Goal: Task Accomplishment & Management: Complete application form

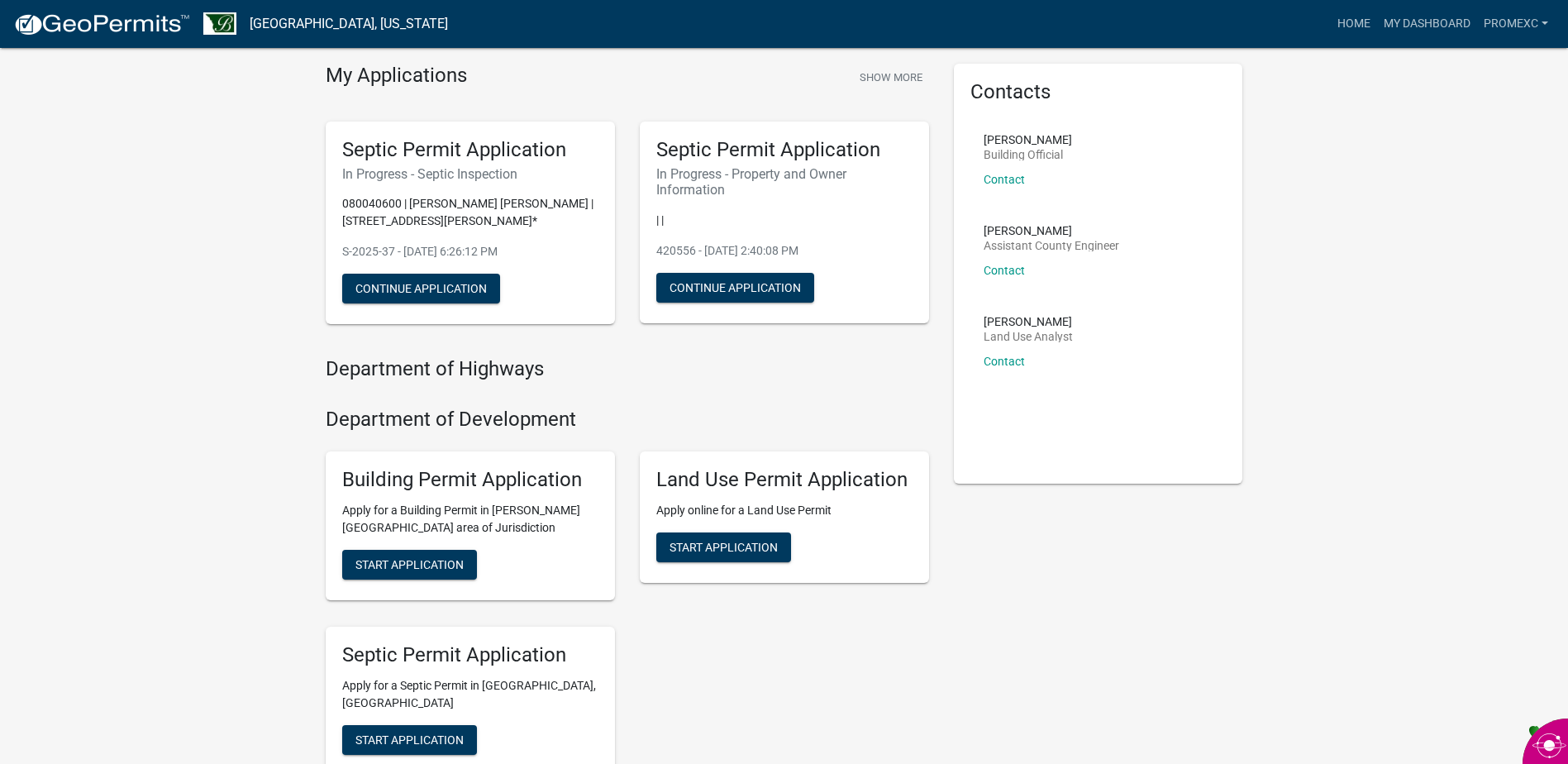
scroll to position [83, 0]
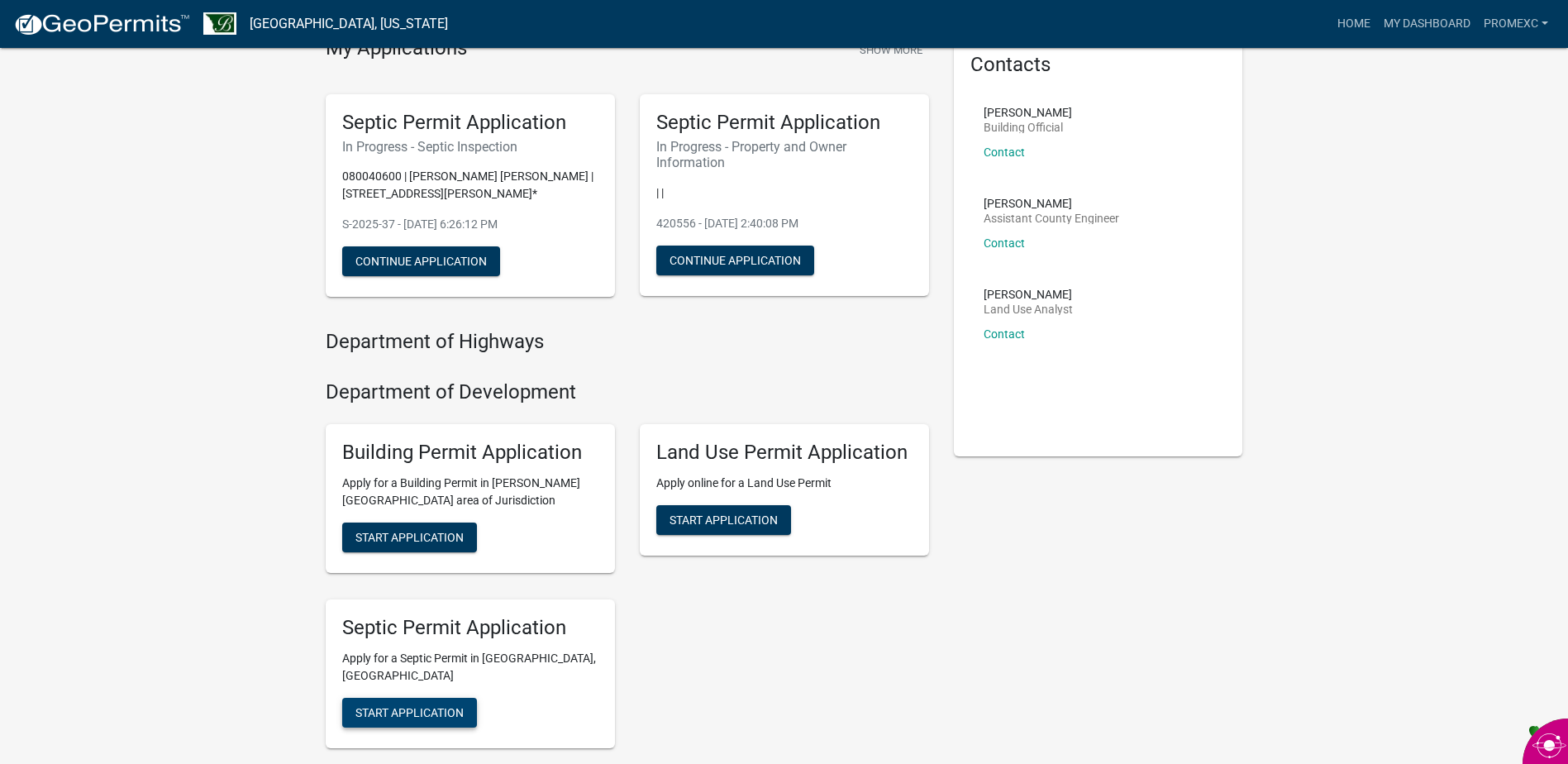
click at [408, 705] on span "Start Application" at bounding box center [409, 711] width 108 height 13
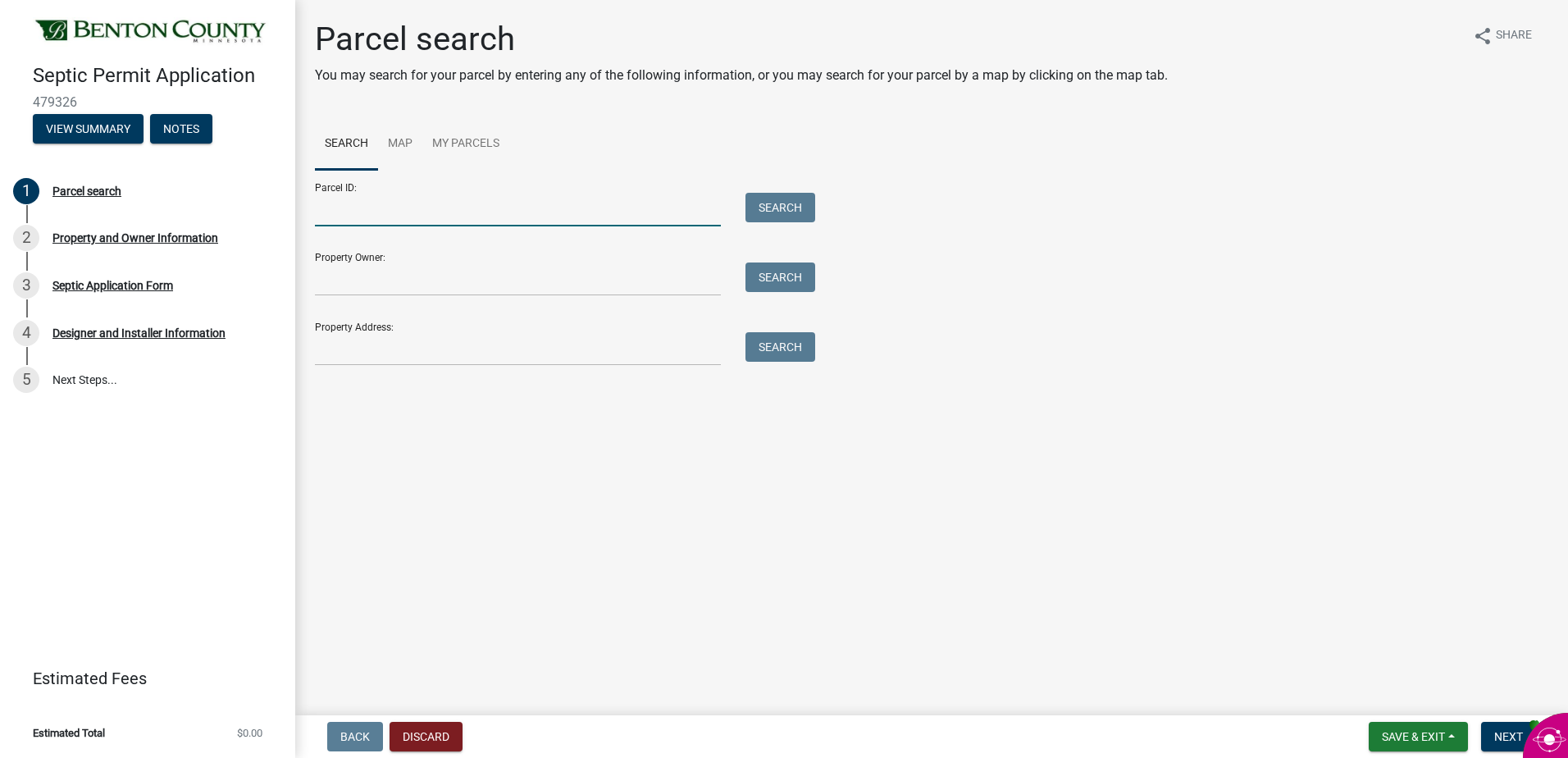
click at [374, 206] on input "Parcel ID:" at bounding box center [518, 209] width 406 height 33
type input "04.00202.00"
click at [781, 204] on button "Search" at bounding box center [780, 207] width 69 height 29
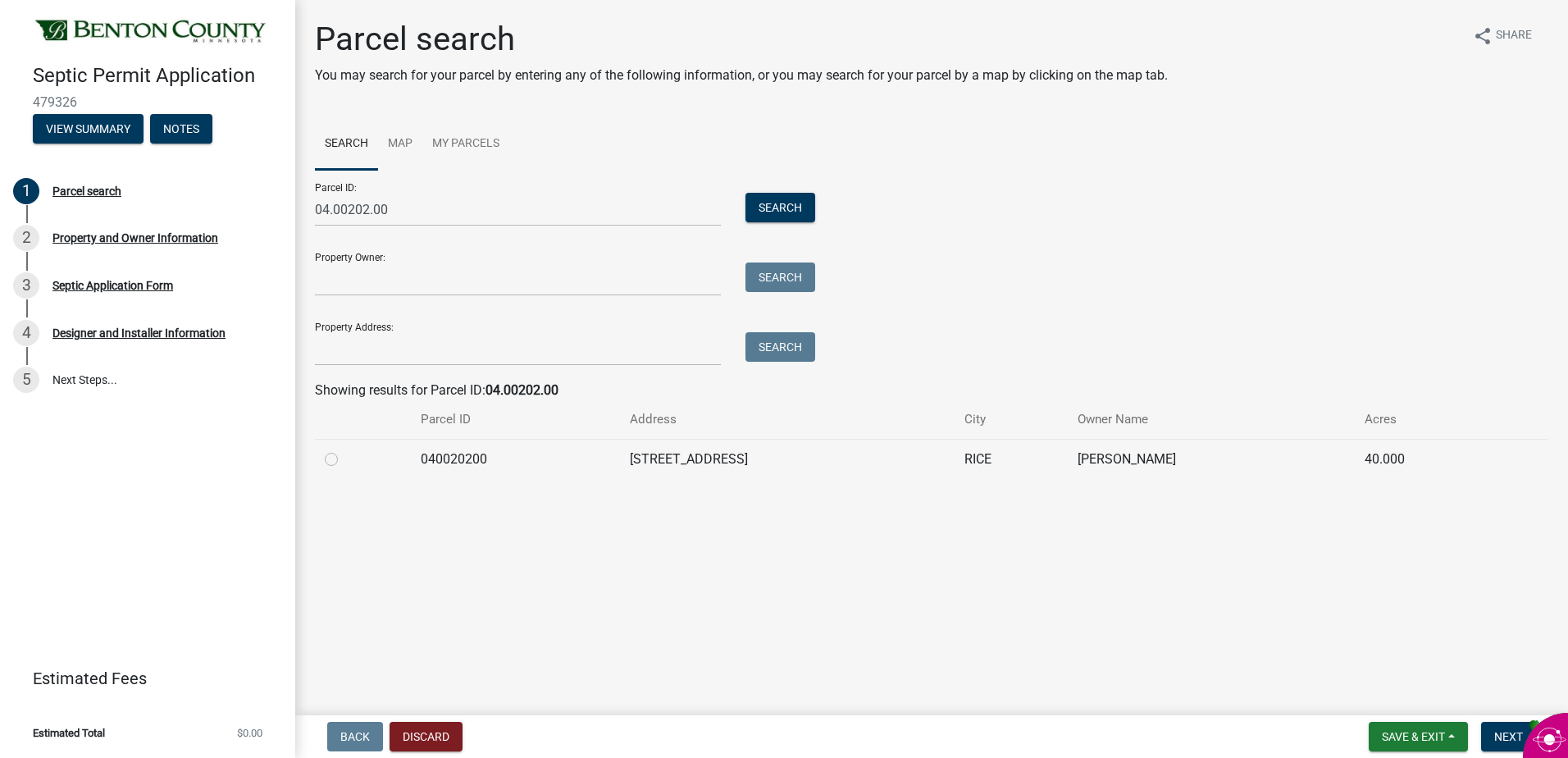
click at [344, 450] on label at bounding box center [344, 450] width 0 height 0
click at [344, 457] on input "radio" at bounding box center [350, 455] width 10 height 10
radio input "true"
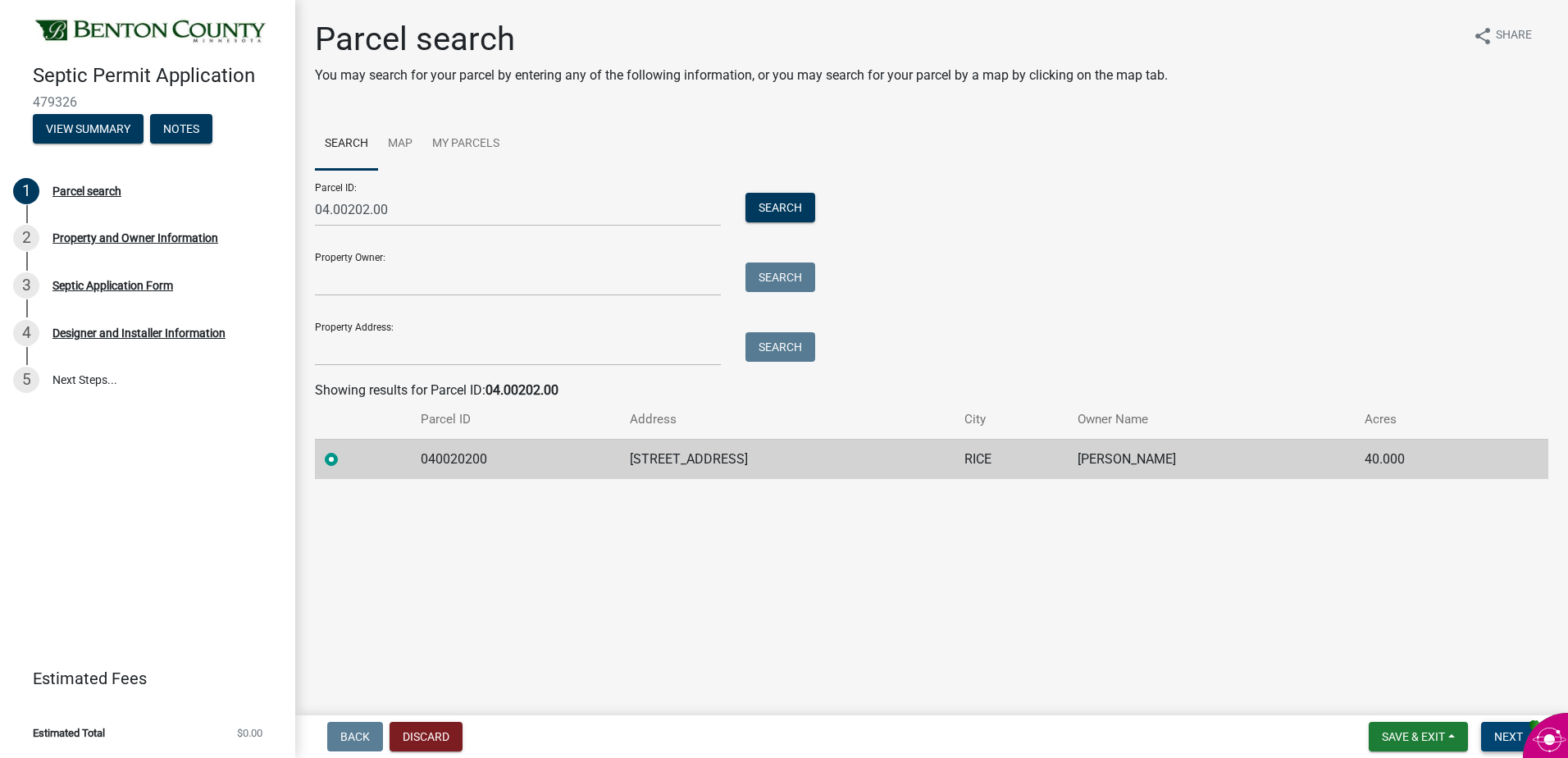
click at [1507, 737] on span "Next" at bounding box center [1509, 736] width 29 height 13
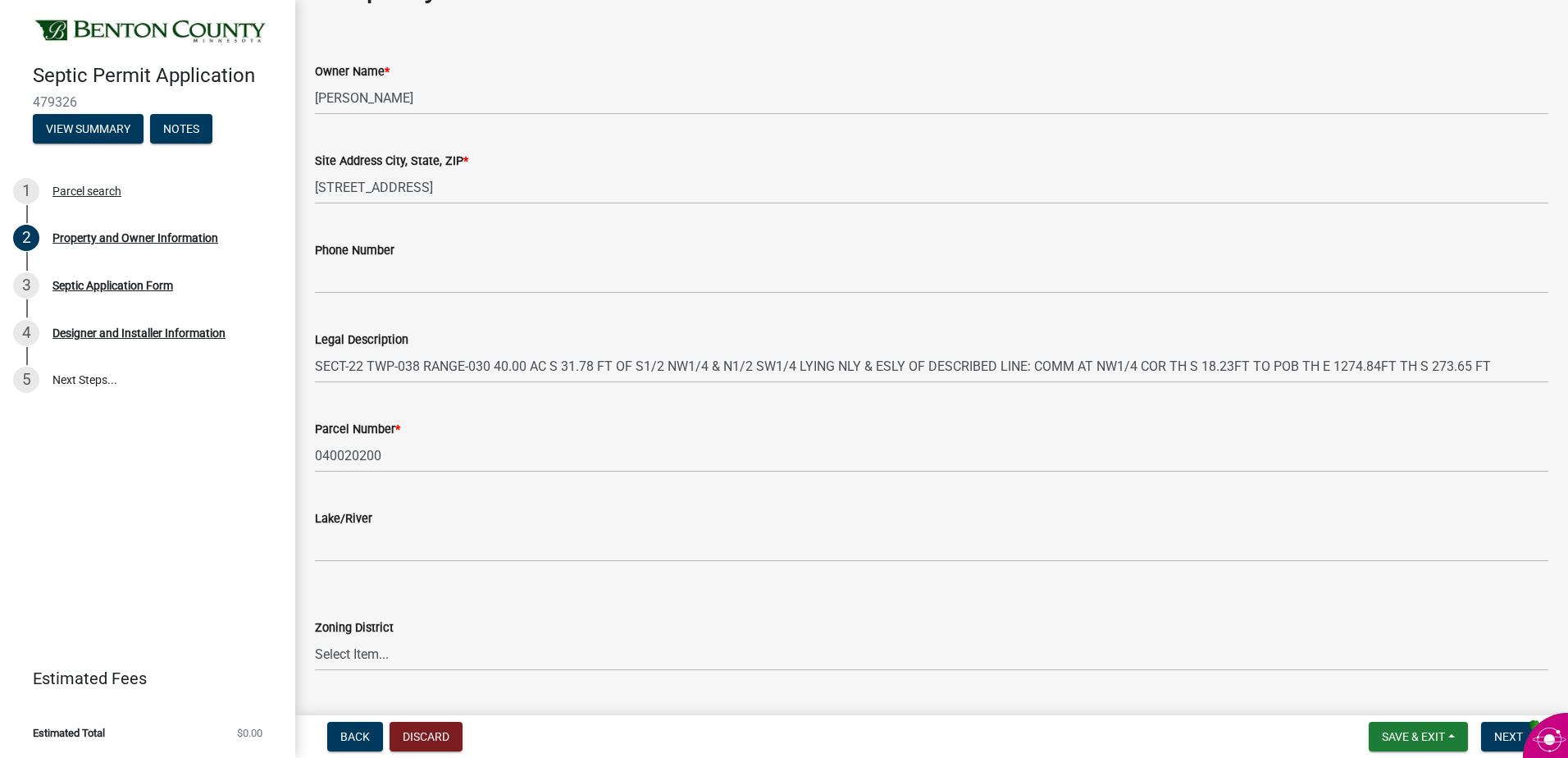
scroll to position [82, 0]
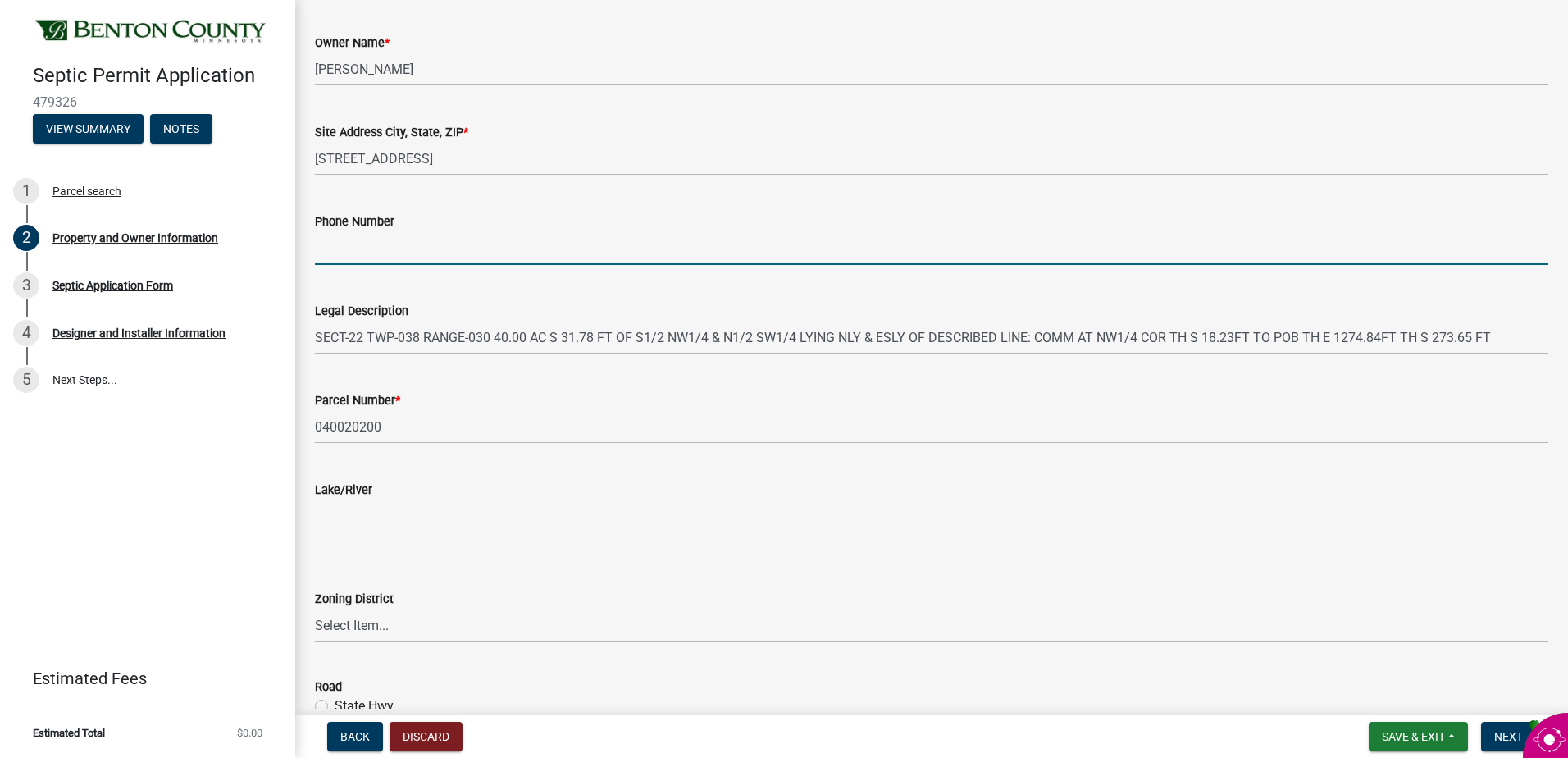
click at [355, 243] on input "Phone Number" at bounding box center [932, 248] width 1234 height 33
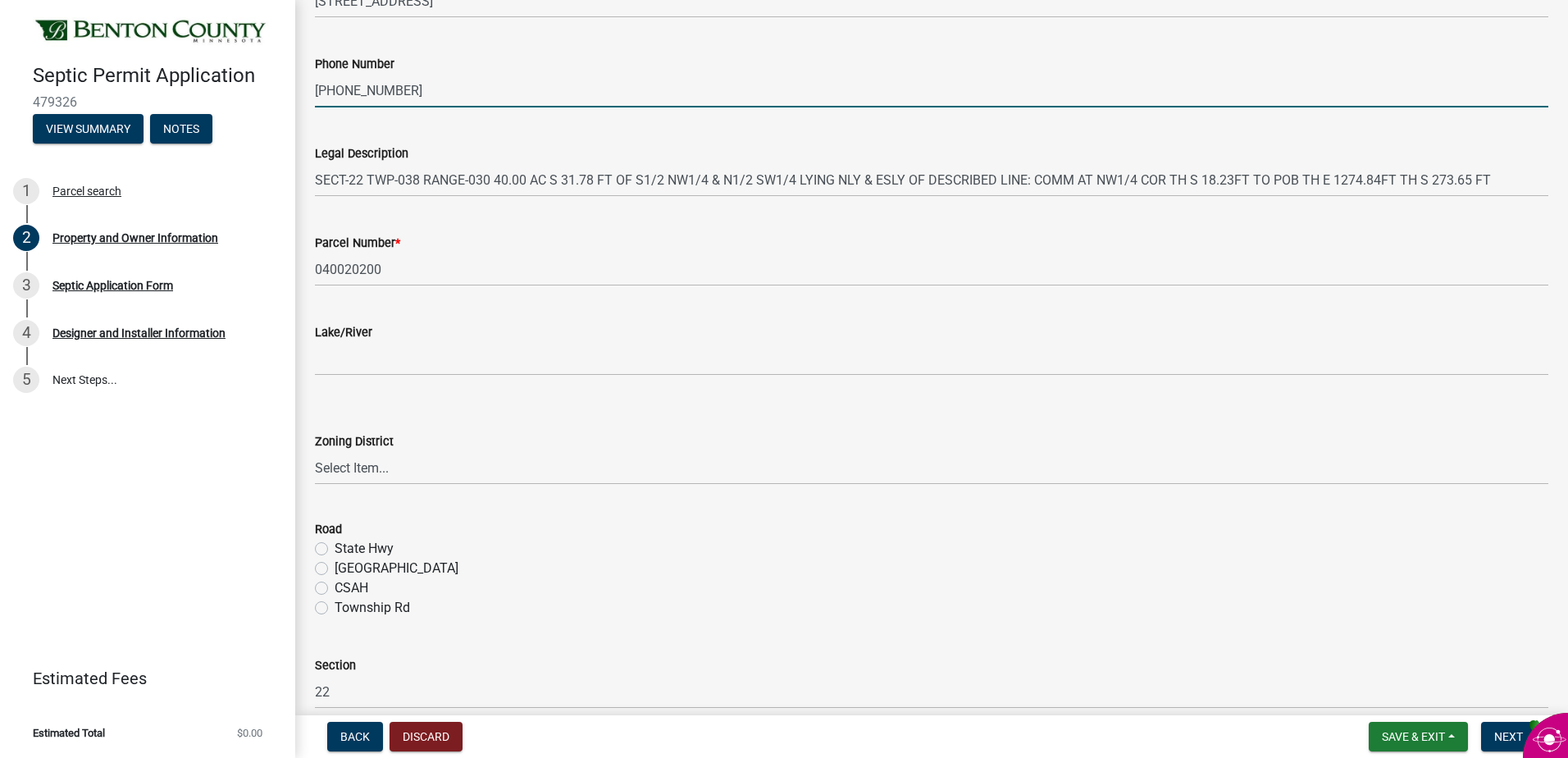
scroll to position [246, 0]
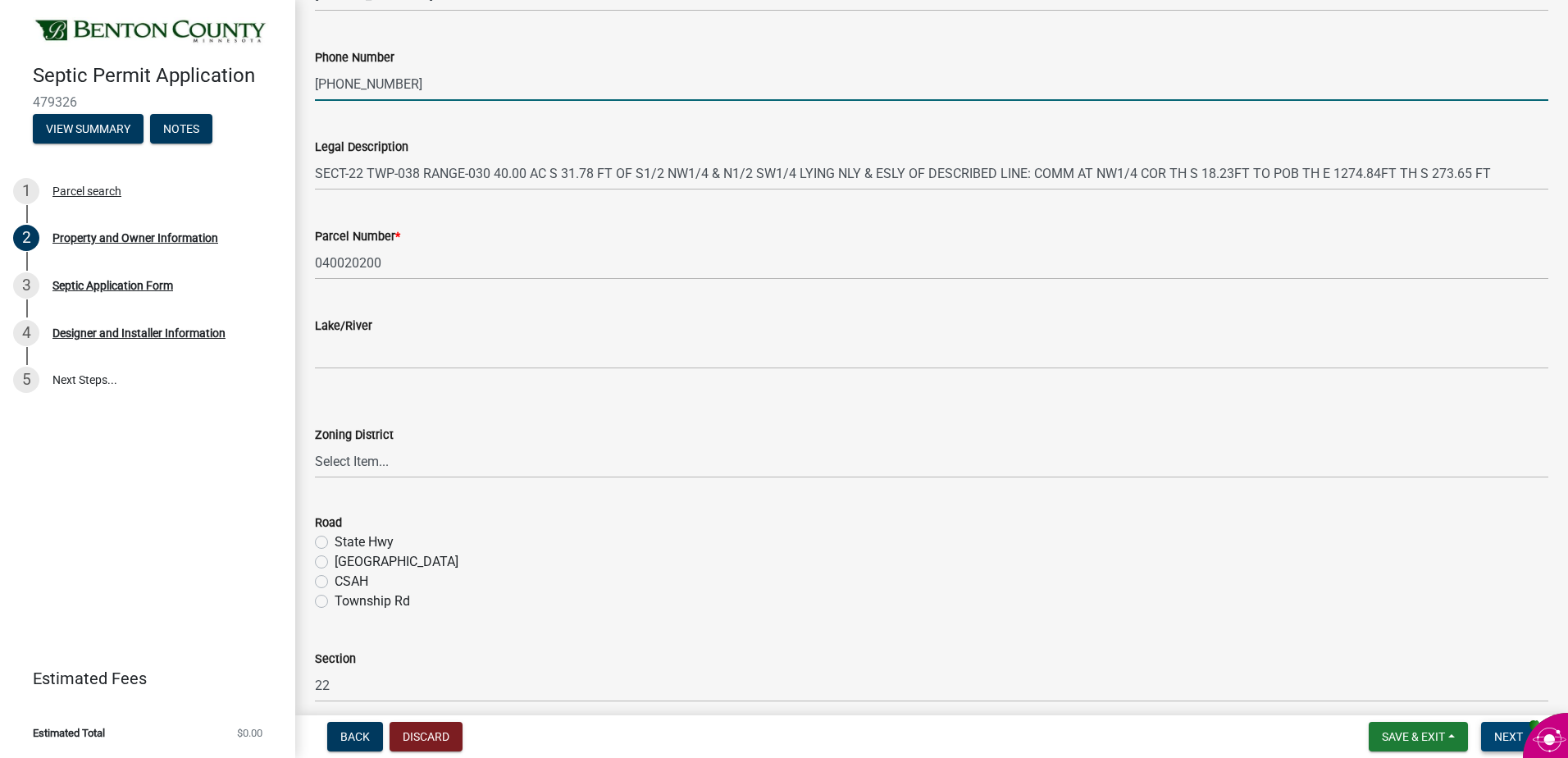
type input "[PHONE_NUMBER]"
click at [1505, 736] on span "Next" at bounding box center [1509, 736] width 29 height 13
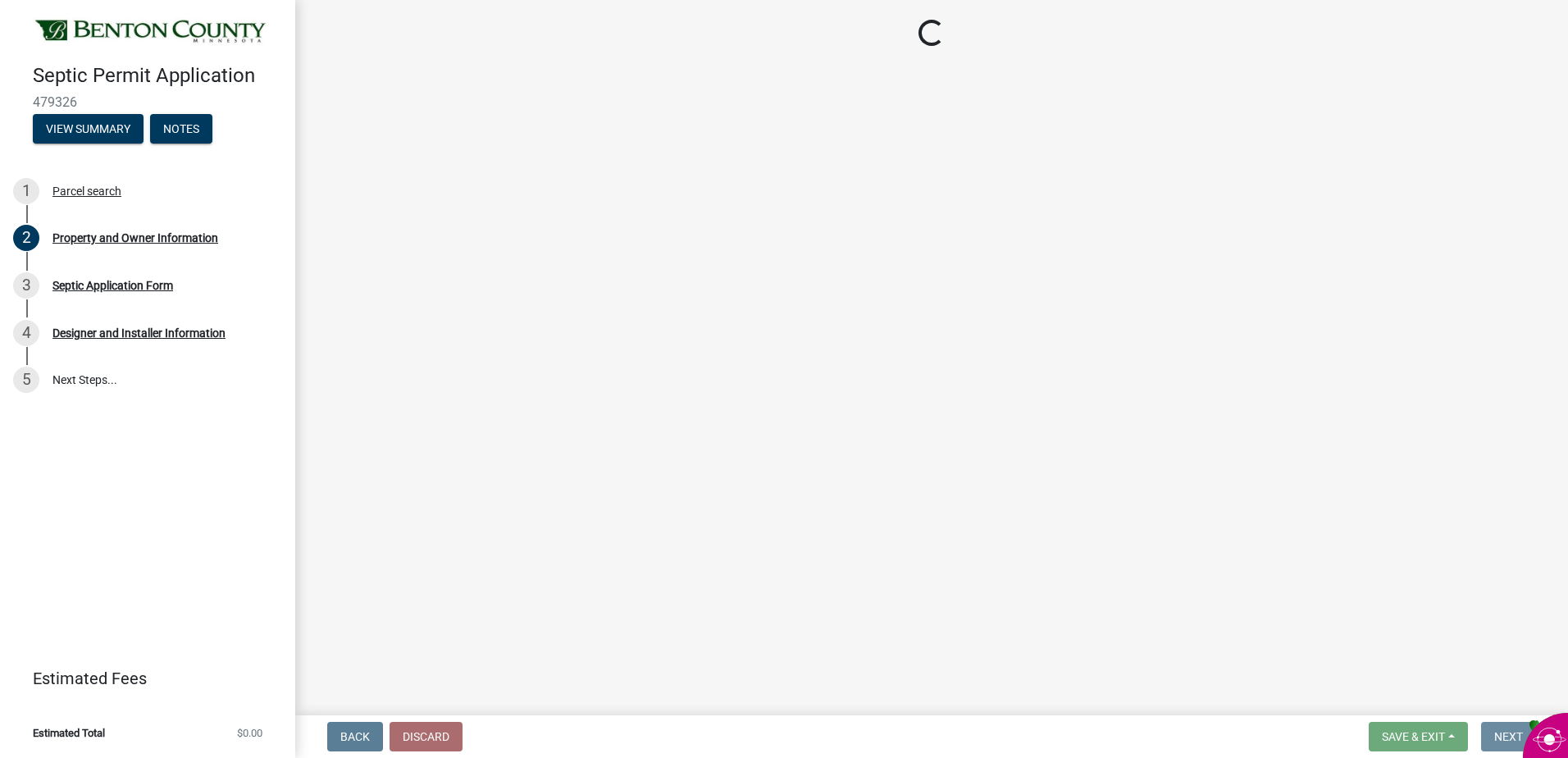
scroll to position [0, 0]
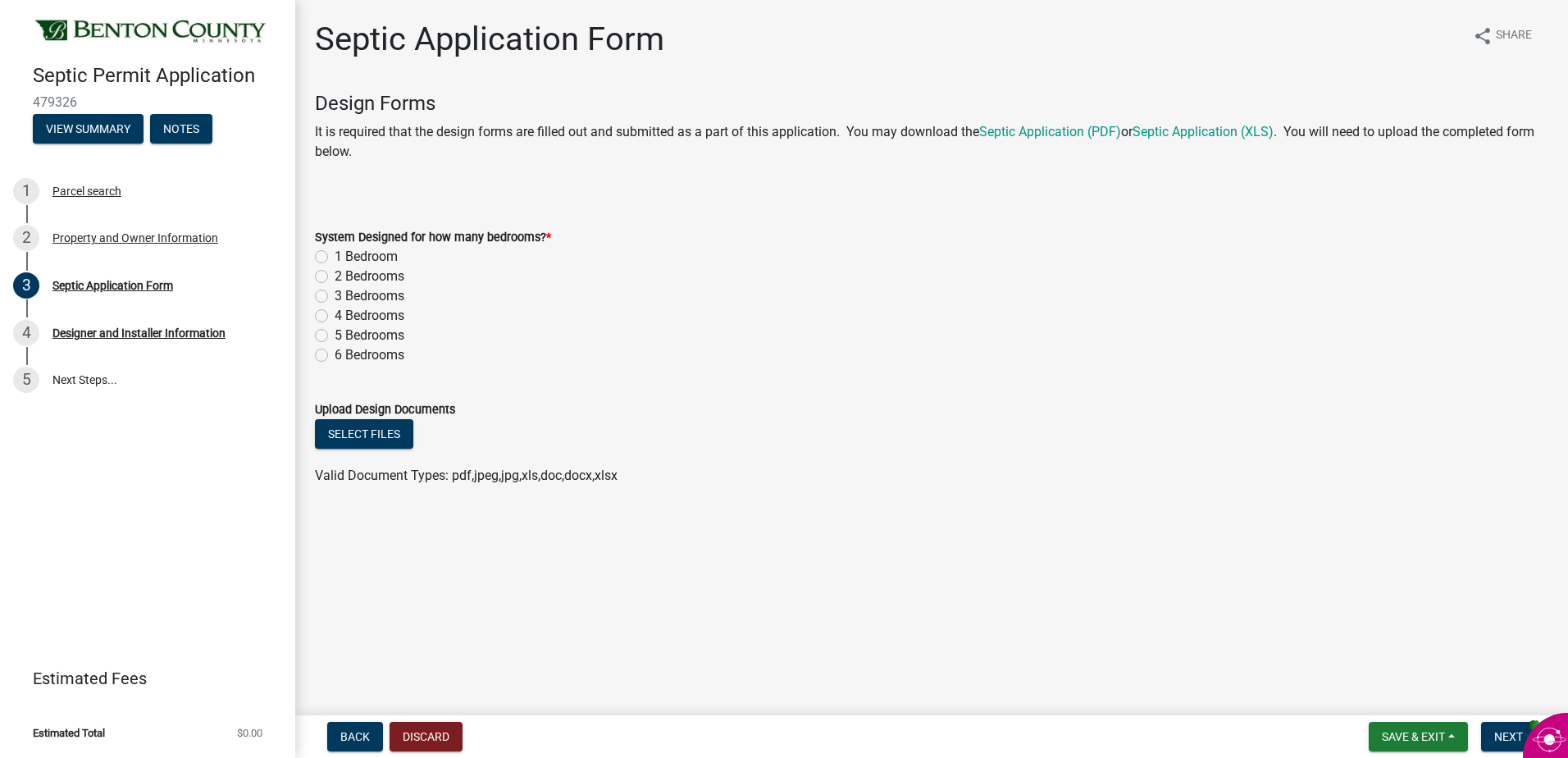
click at [335, 296] on label "3 Bedrooms" at bounding box center [369, 295] width 69 height 20
click at [335, 296] on input "3 Bedrooms" at bounding box center [340, 291] width 10 height 10
radio input "true"
click at [369, 427] on button "Select files" at bounding box center [364, 433] width 99 height 29
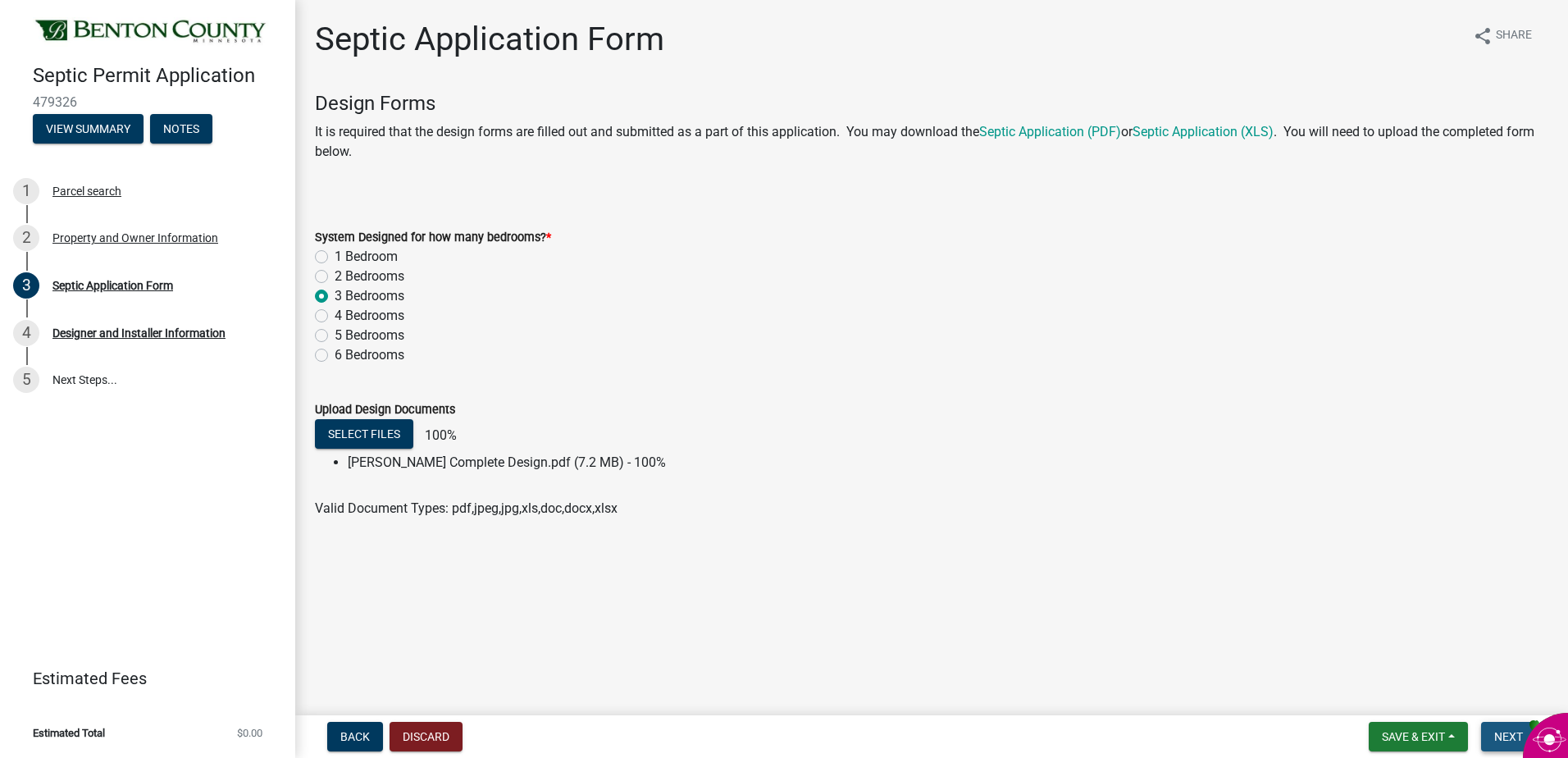
click at [1503, 737] on span "Next" at bounding box center [1509, 736] width 29 height 13
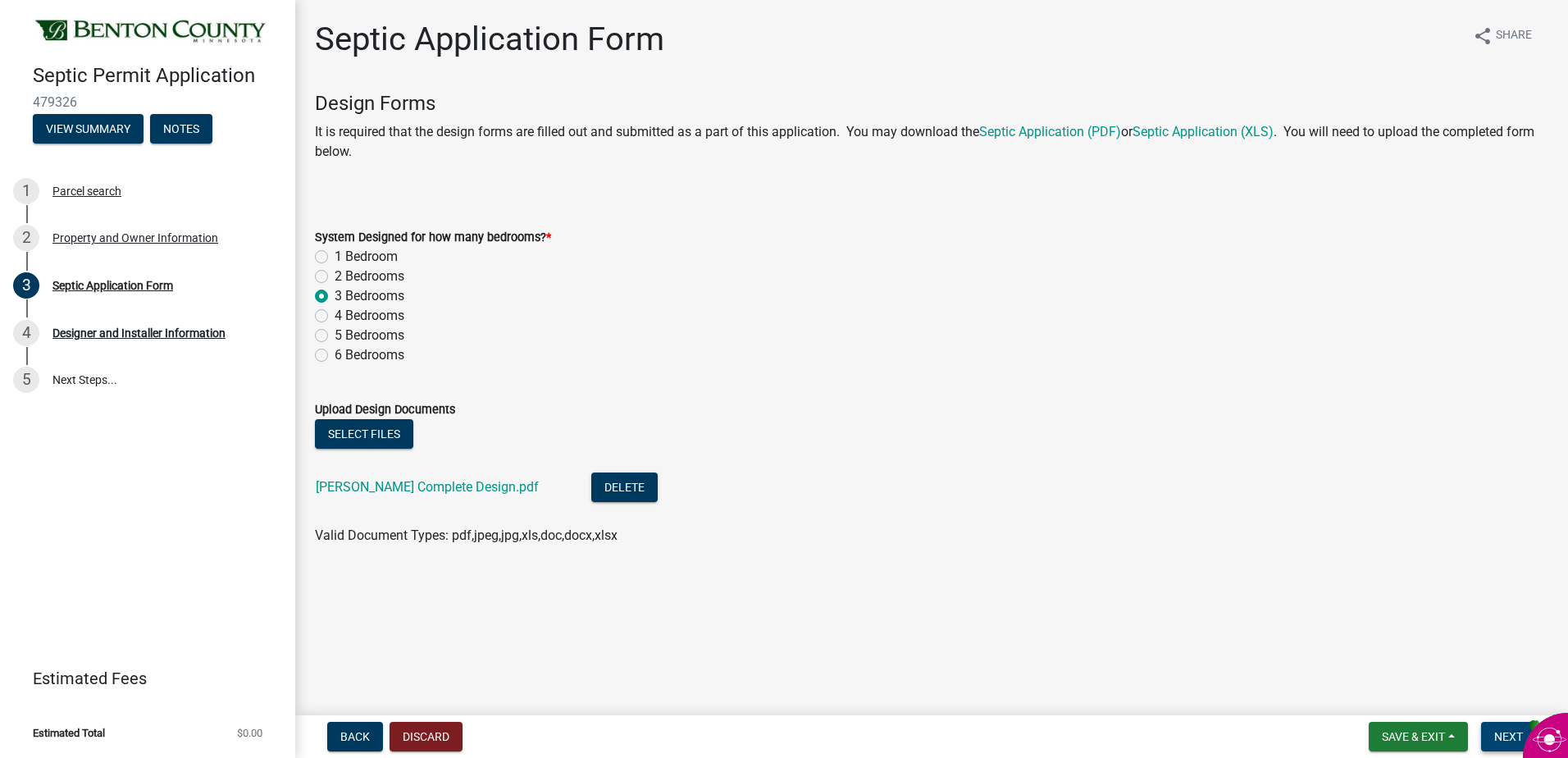
click at [1503, 736] on span "Next" at bounding box center [1509, 736] width 29 height 13
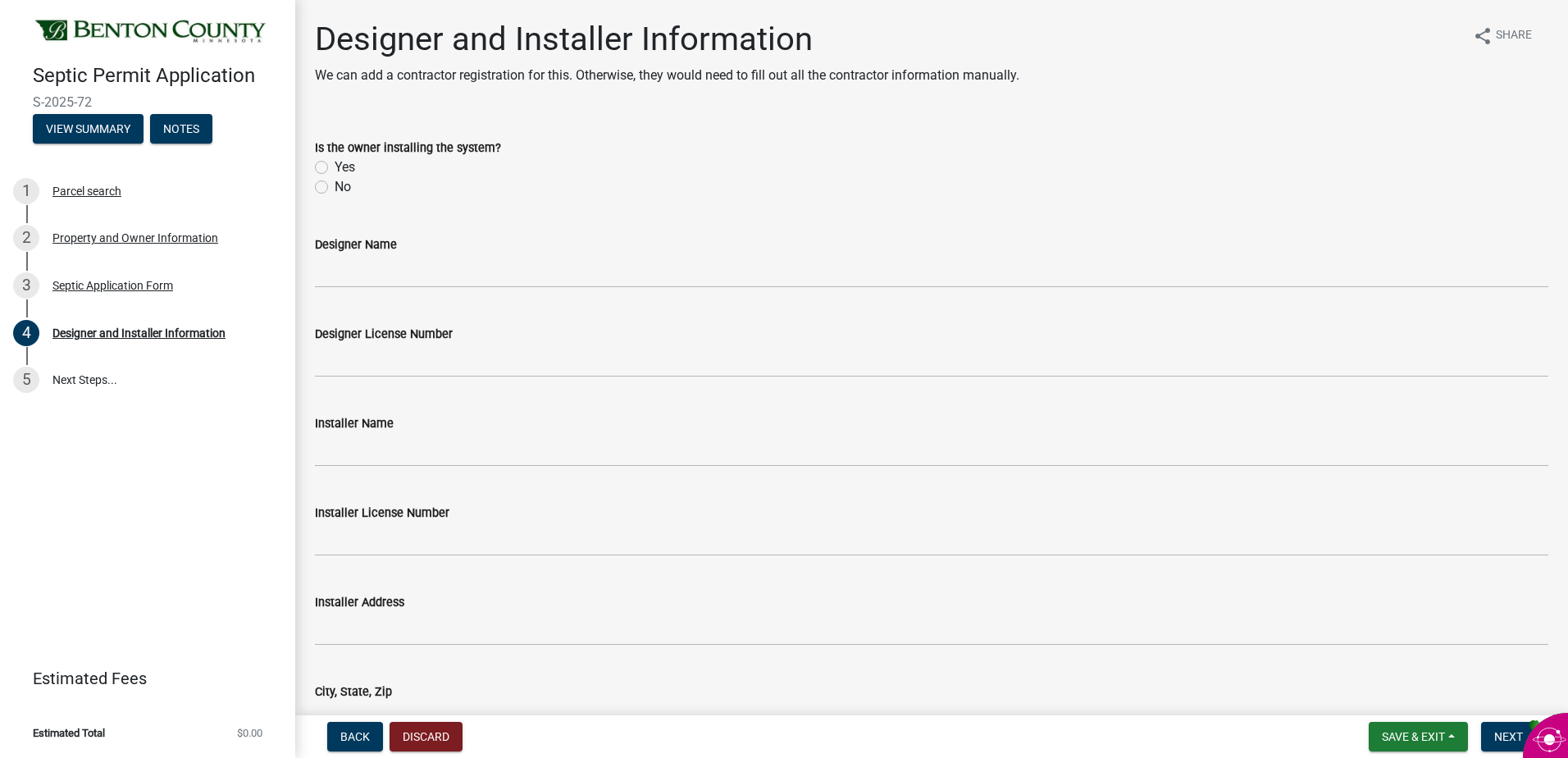
click at [335, 184] on label "No" at bounding box center [343, 187] width 16 height 20
click at [335, 184] on input "No" at bounding box center [340, 182] width 10 height 10
radio input "true"
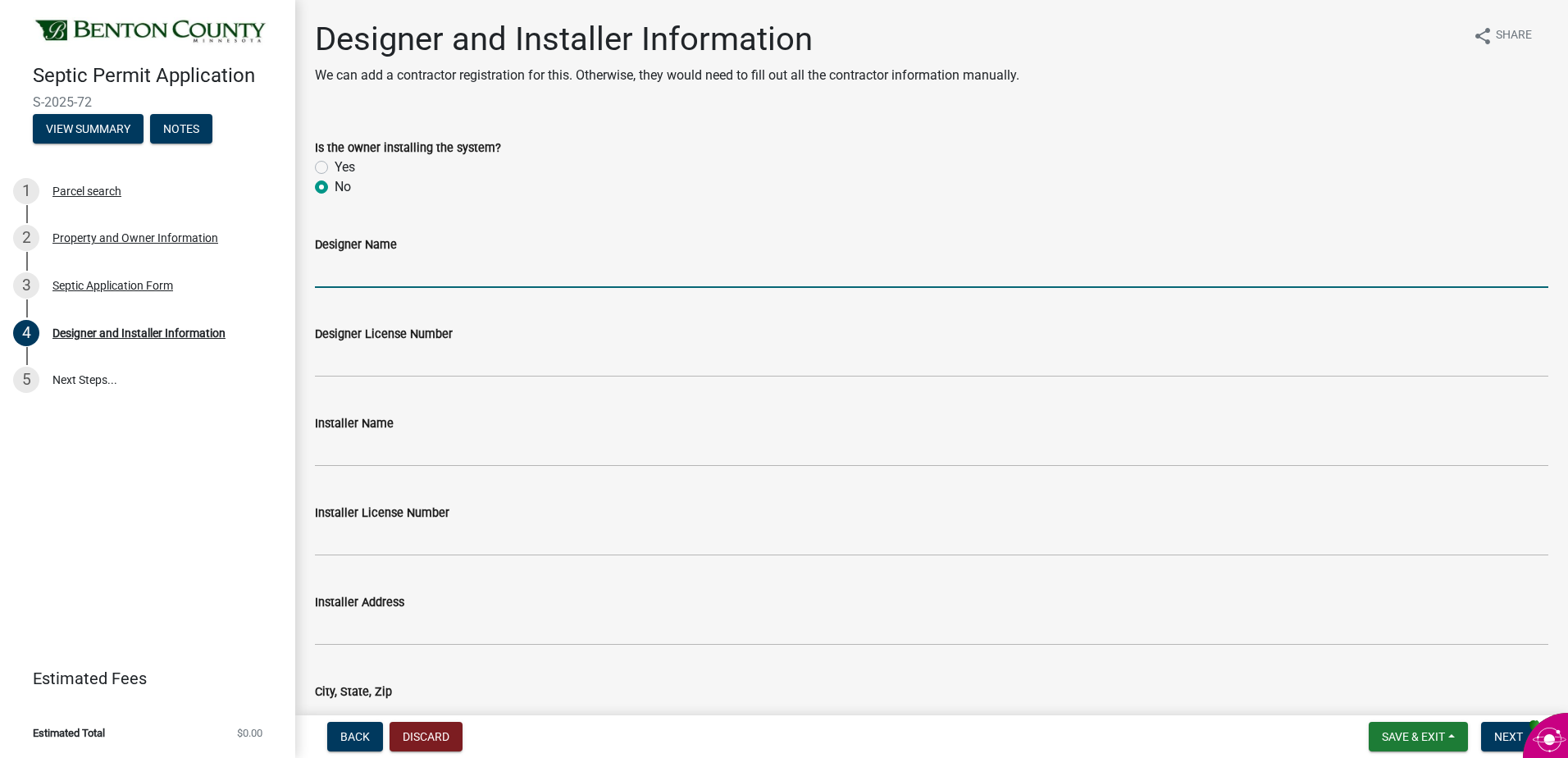
click at [398, 271] on input "Designer Name" at bounding box center [932, 271] width 1234 height 33
type input "[PERSON_NAME] Prom"
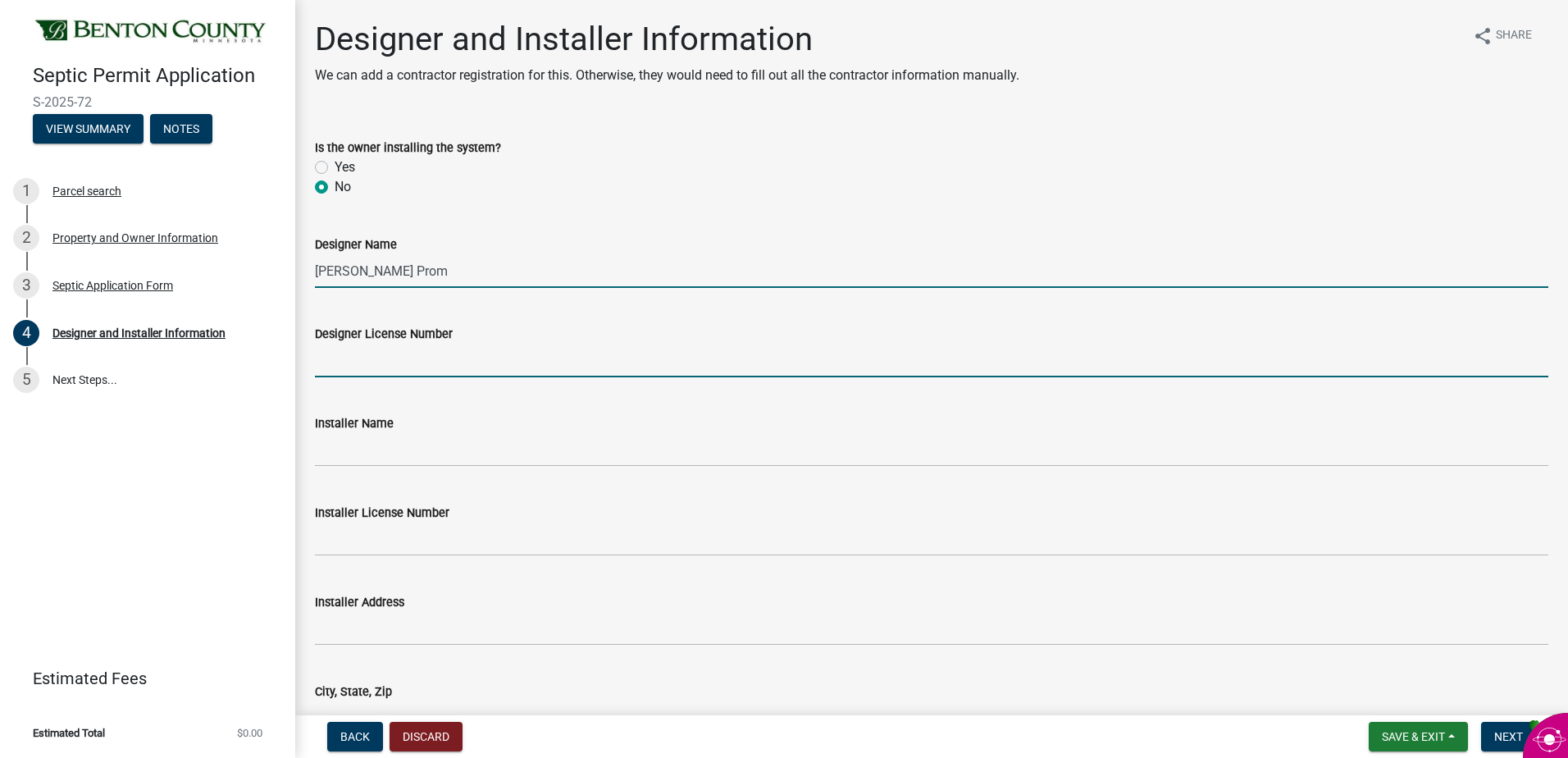
type input "#801"
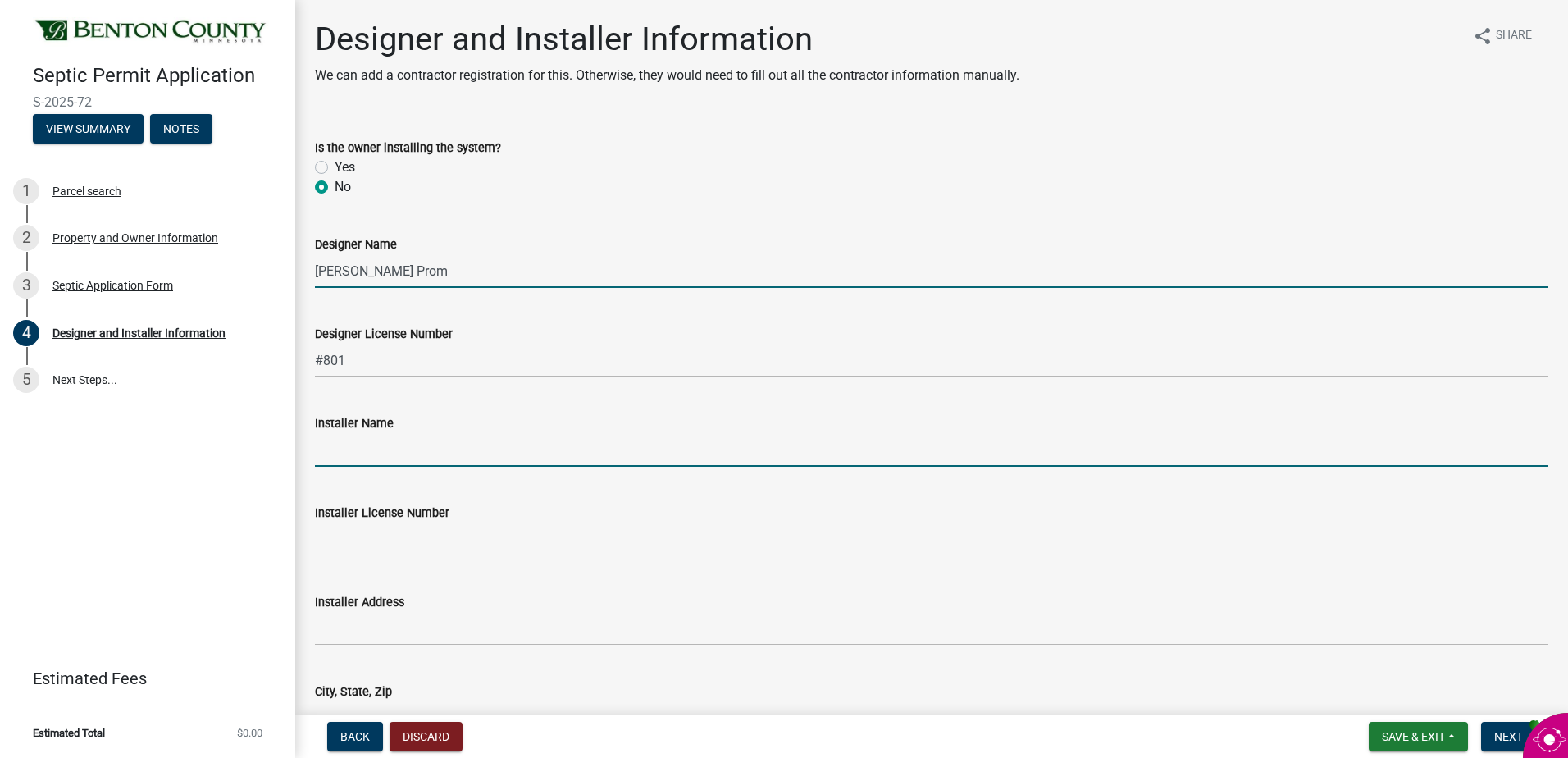
type input "Prom Excavating Llc."
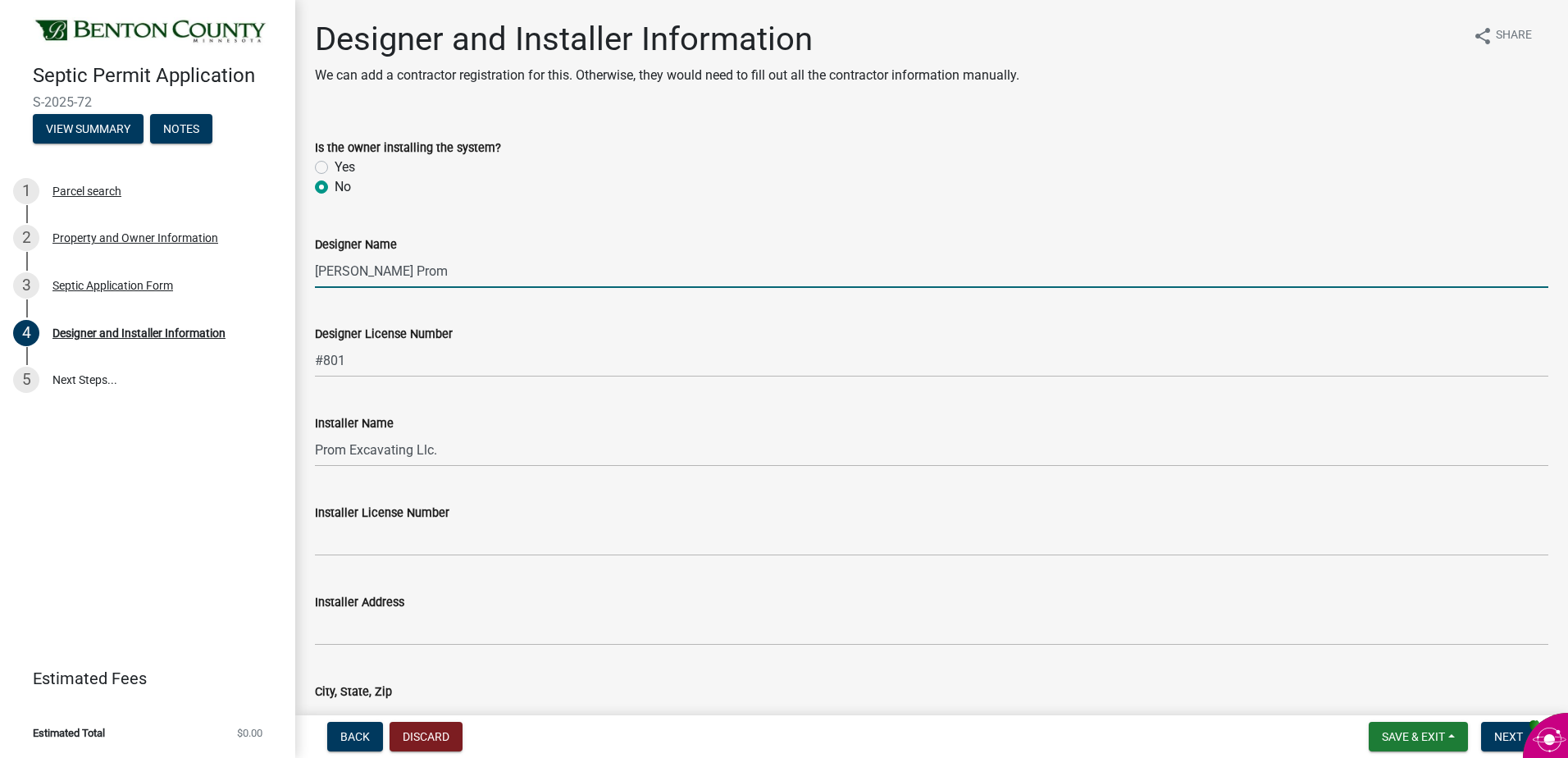
type input "#801"
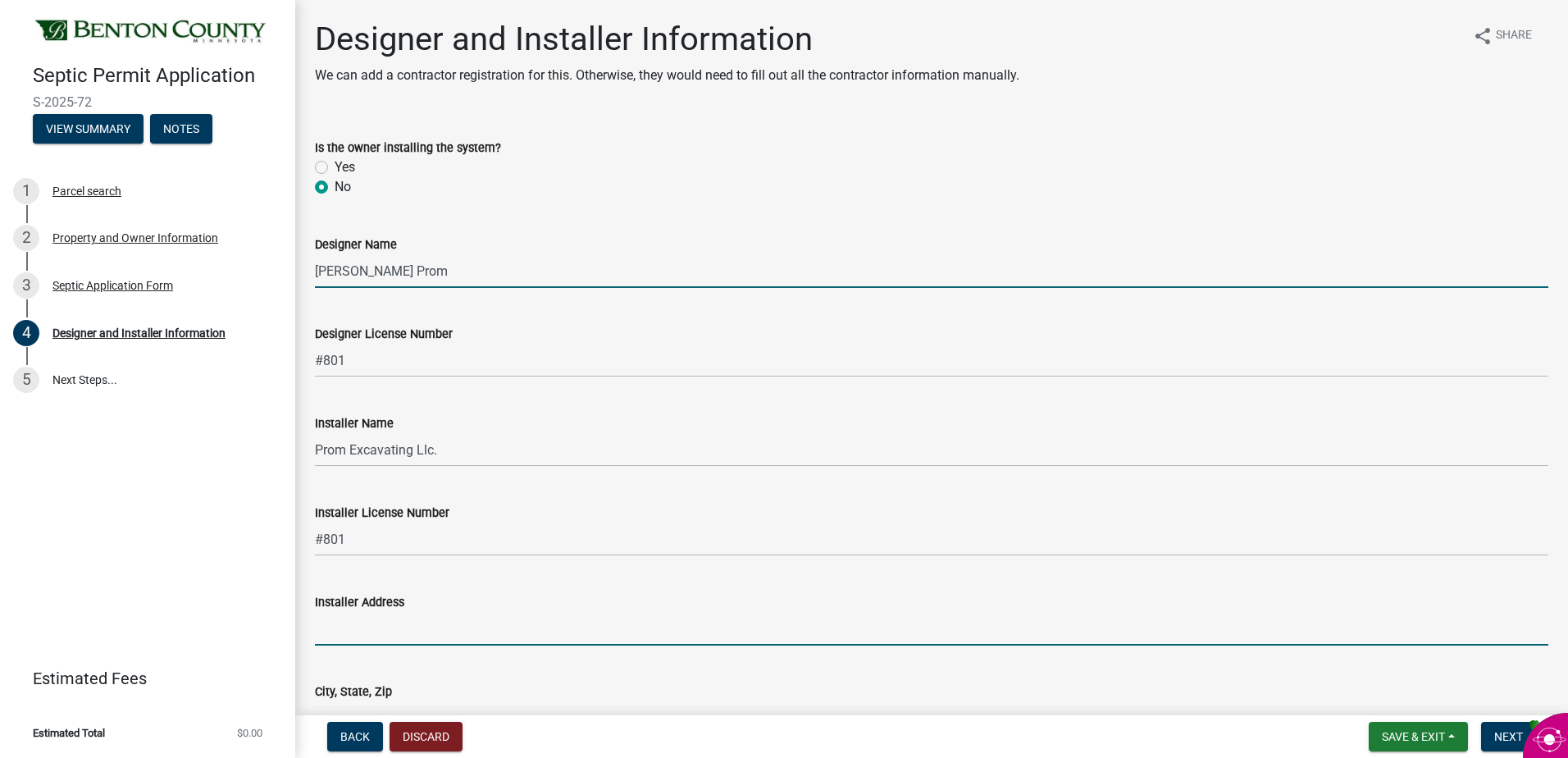
type input "[STREET_ADDRESS] S.E."
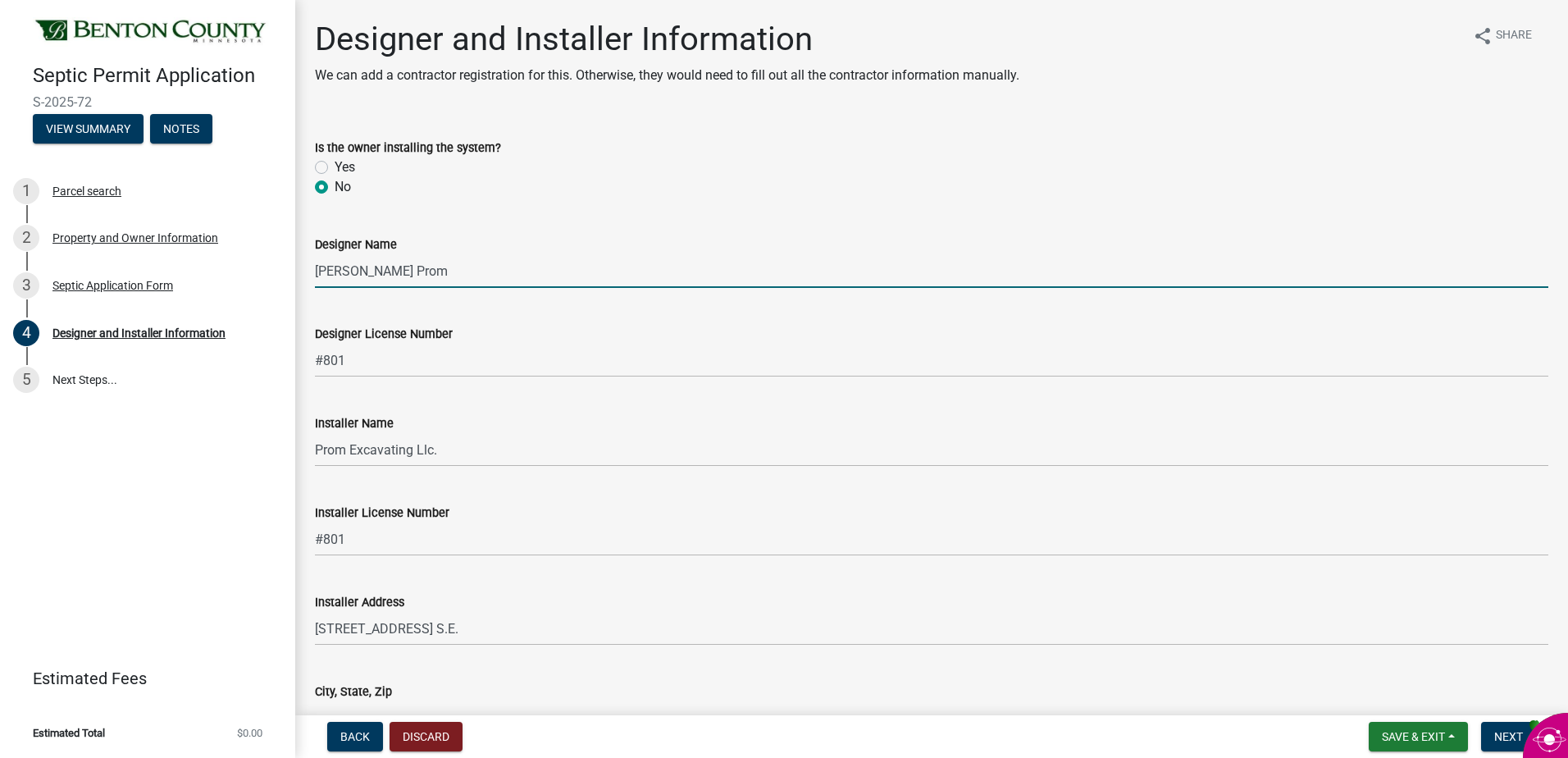
type input "St. Cloud, Mn 56304"
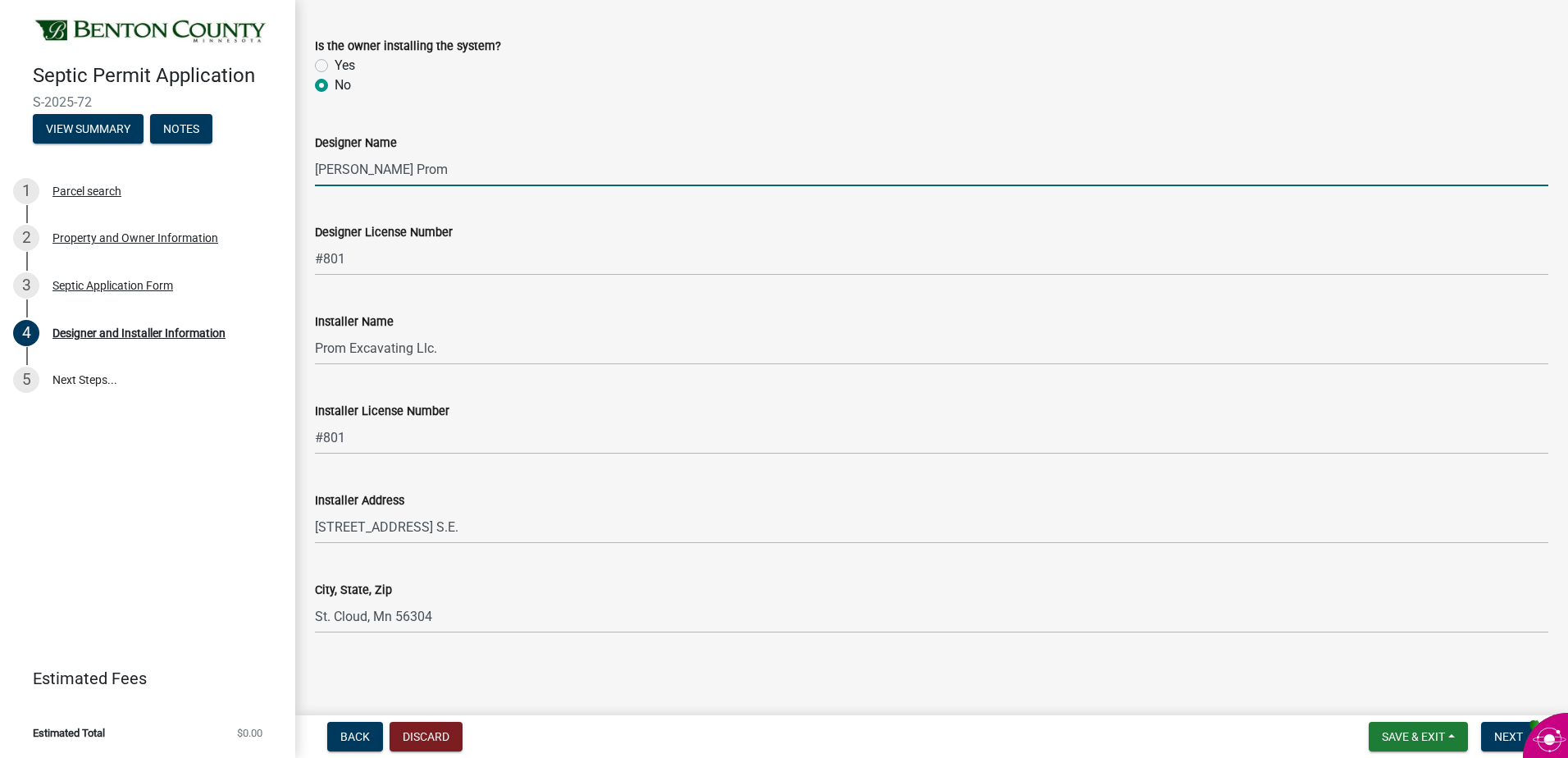
scroll to position [104, 0]
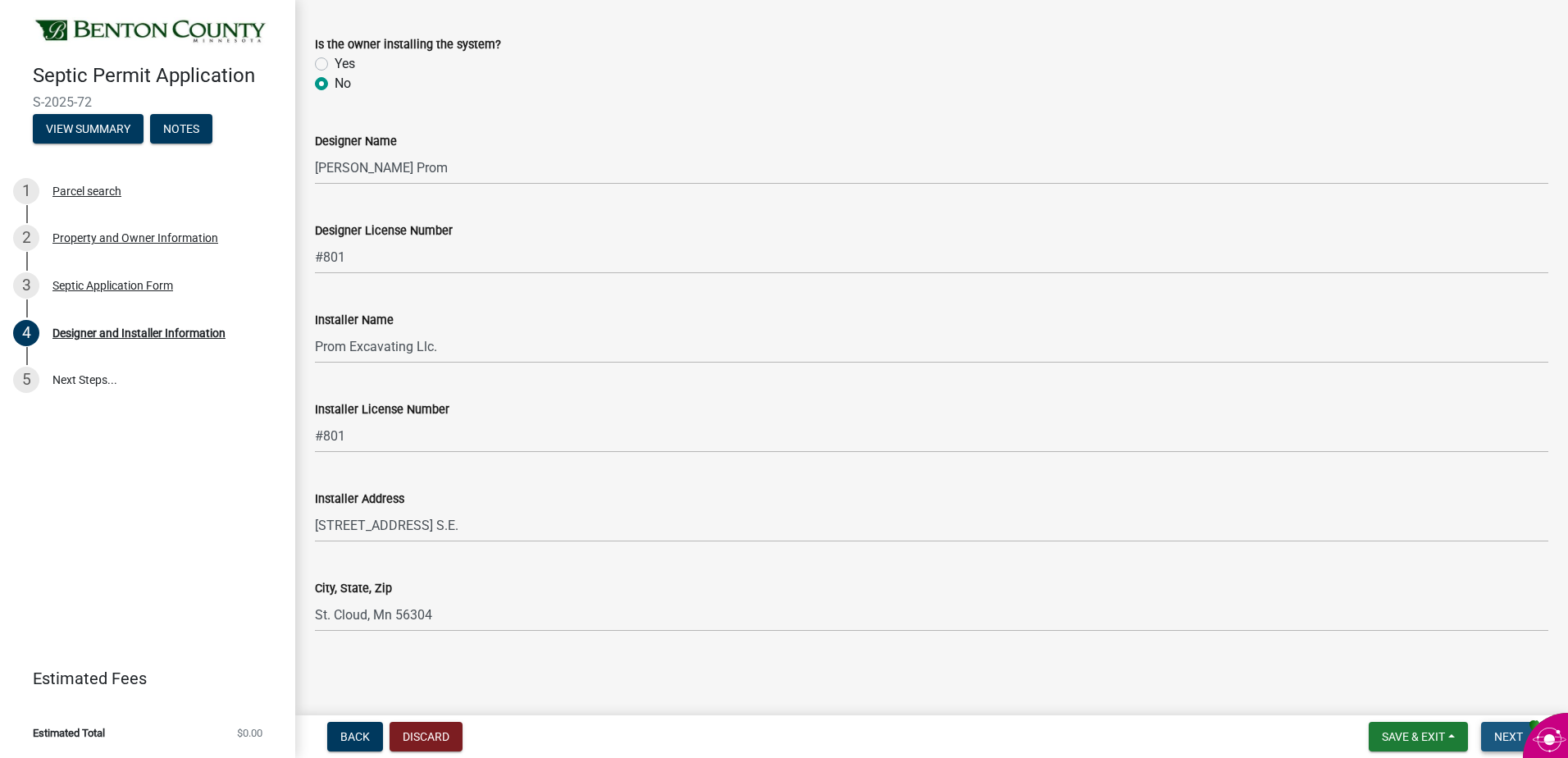
click at [1500, 733] on span "Next" at bounding box center [1509, 736] width 29 height 13
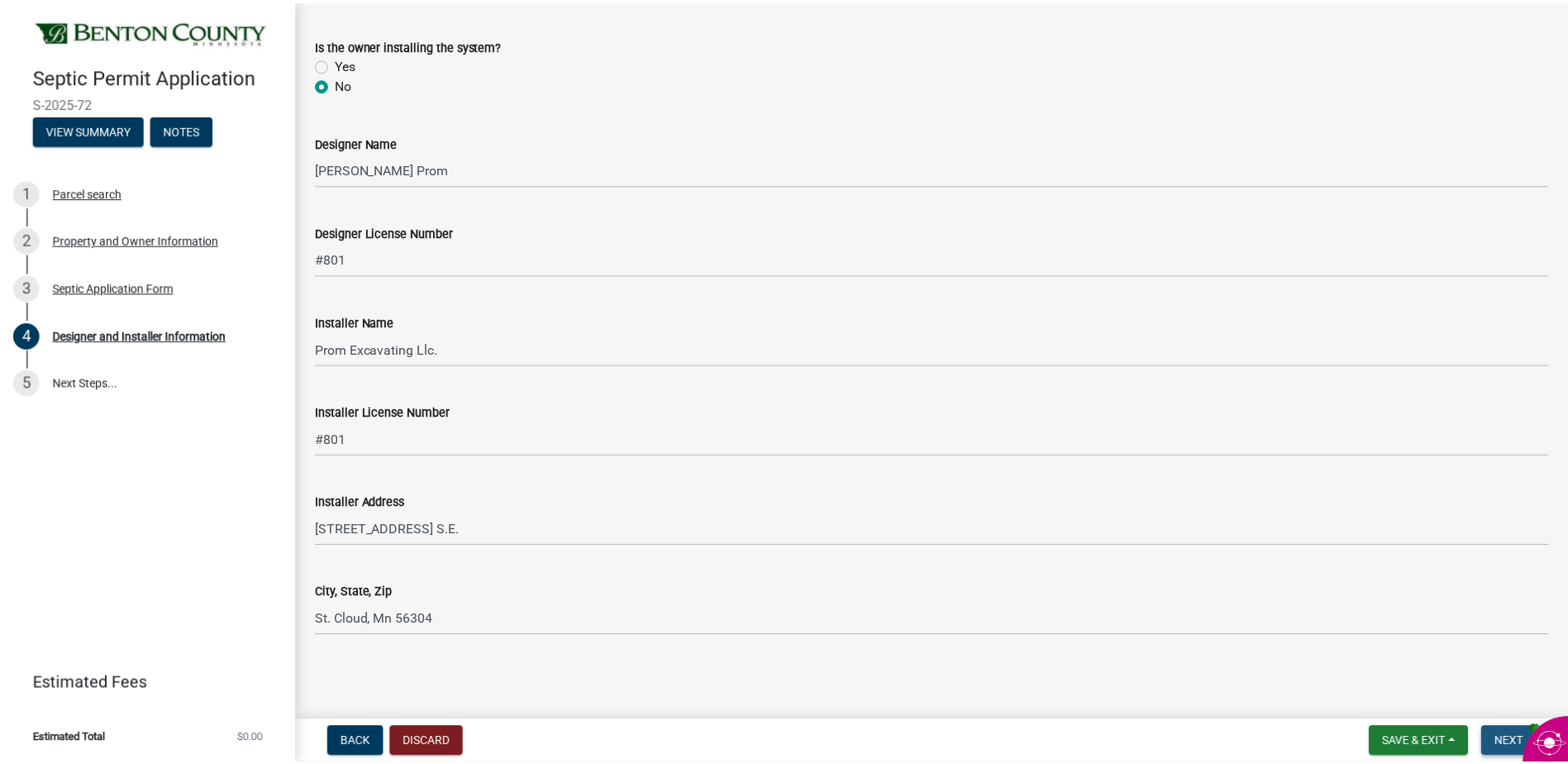
scroll to position [0, 0]
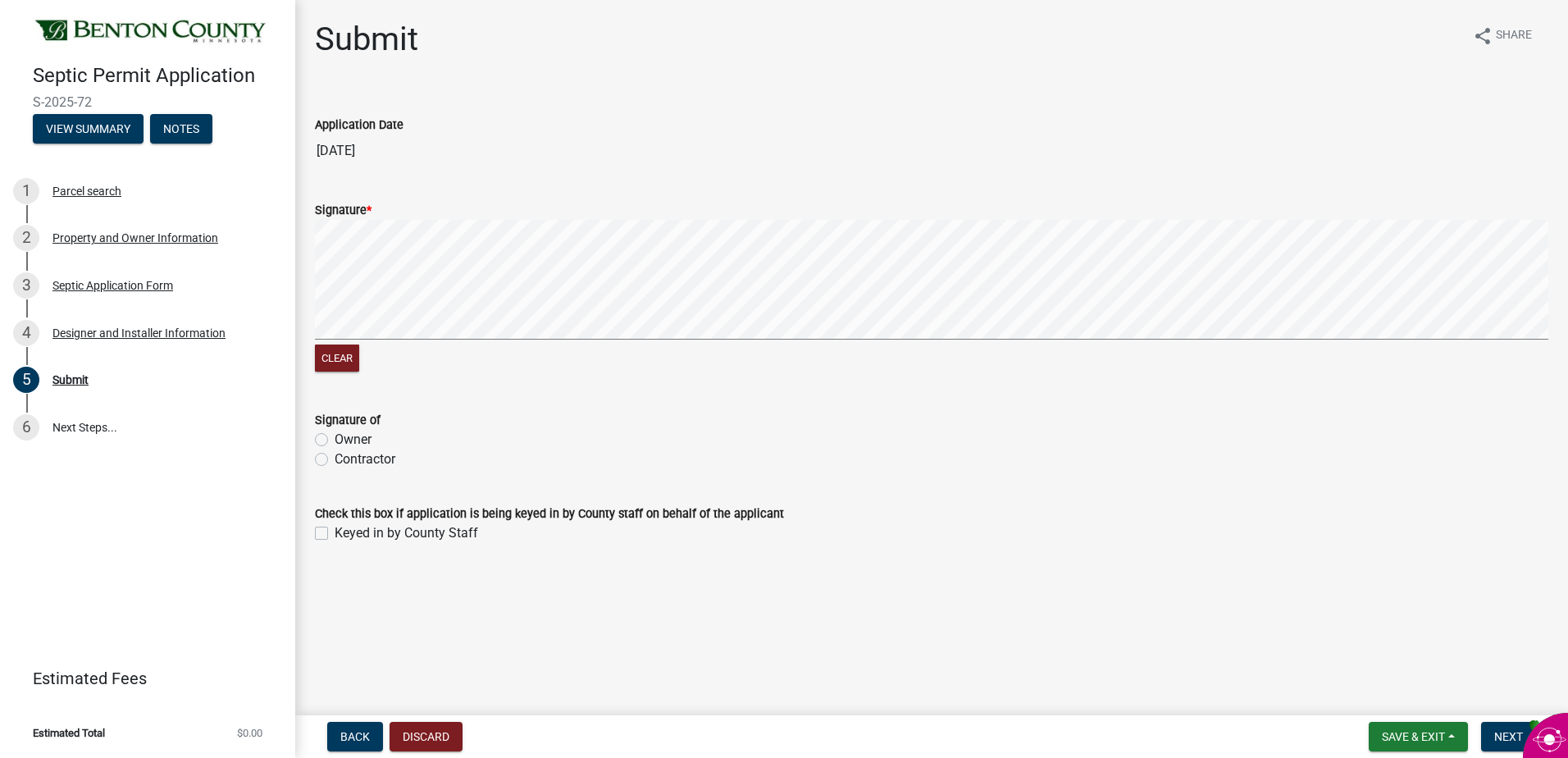
click at [335, 459] on label "Contractor" at bounding box center [365, 459] width 61 height 20
click at [335, 459] on input "Contractor" at bounding box center [340, 455] width 10 height 10
radio input "true"
click at [1499, 735] on span "Next" at bounding box center [1509, 736] width 29 height 13
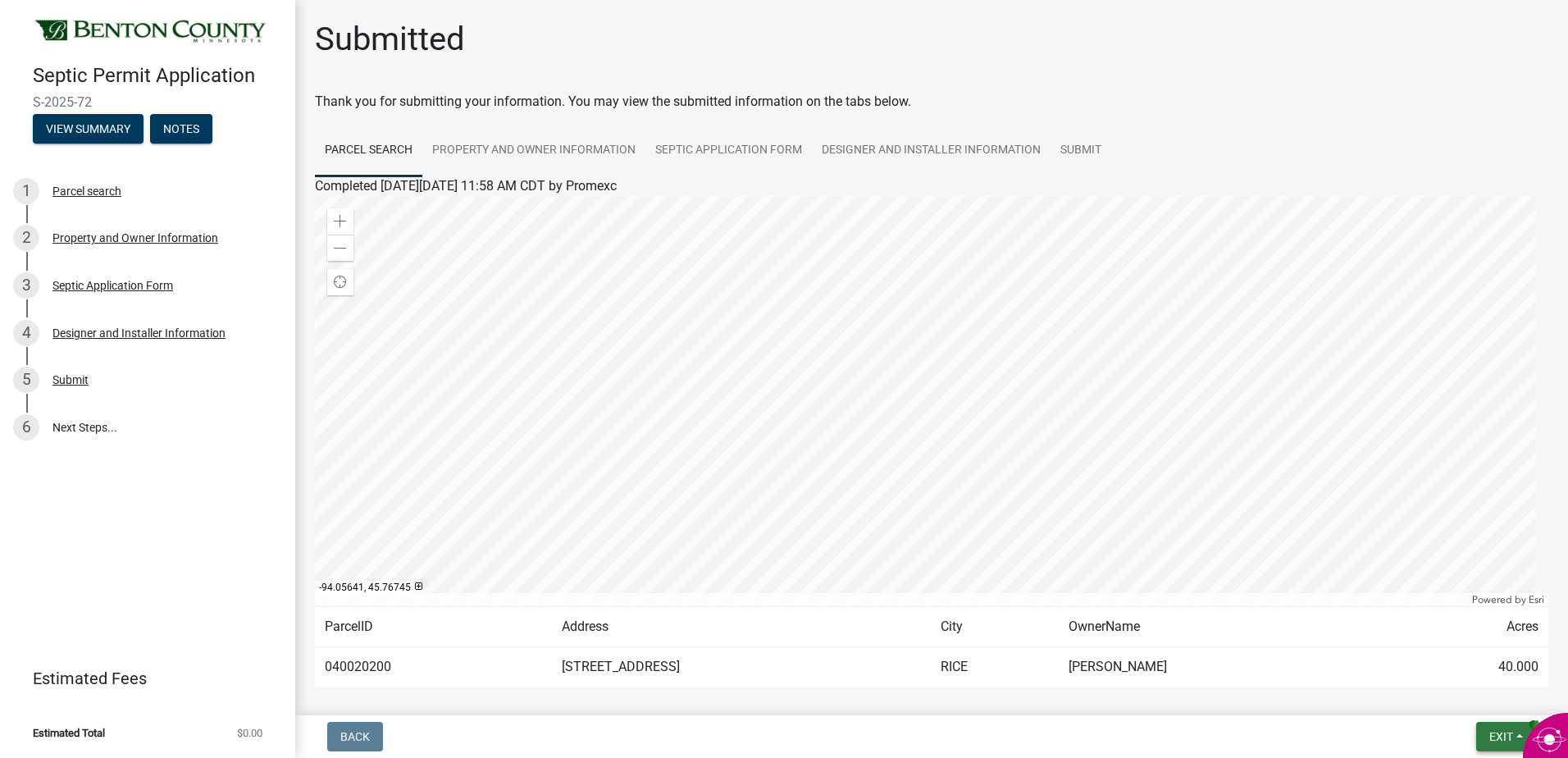
click at [1490, 731] on span "Exit" at bounding box center [1502, 736] width 24 height 13
click at [1442, 694] on button "Save & Exit" at bounding box center [1470, 694] width 131 height 39
